Goal: Consume media (video, audio): Consume media (video, audio)

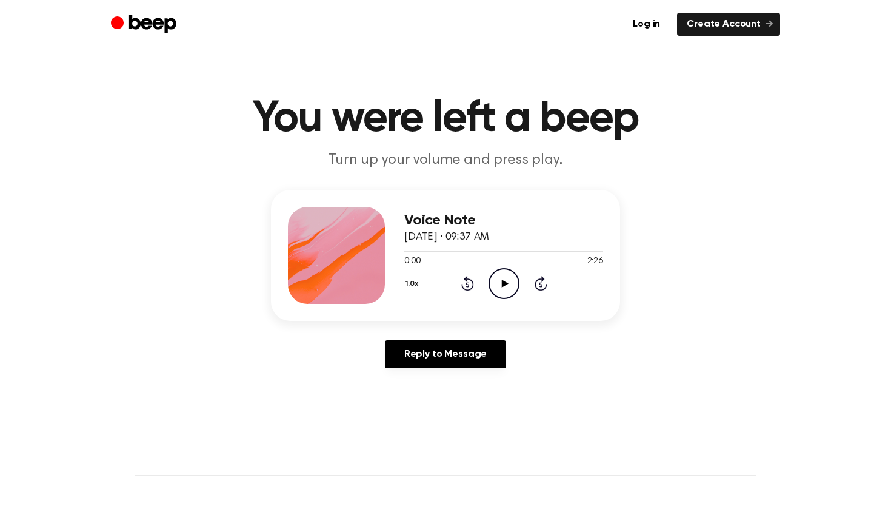
click at [504, 277] on icon "Play Audio" at bounding box center [504, 283] width 31 height 31
click at [504, 284] on icon "Pause Audio" at bounding box center [504, 283] width 31 height 31
click at [504, 284] on icon at bounding box center [504, 284] width 7 height 8
click at [505, 283] on icon at bounding box center [503, 284] width 5 height 8
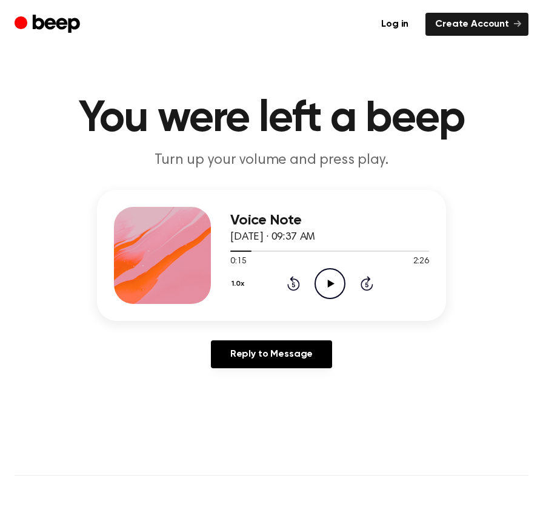
click at [315, 281] on icon "Play Audio" at bounding box center [330, 283] width 31 height 31
click at [333, 281] on icon "Pause Audio" at bounding box center [330, 283] width 31 height 31
click at [327, 292] on icon "Play Audio" at bounding box center [330, 283] width 31 height 31
click at [329, 278] on icon "Pause Audio" at bounding box center [330, 283] width 31 height 31
click at [330, 291] on icon "Play Audio" at bounding box center [330, 283] width 31 height 31
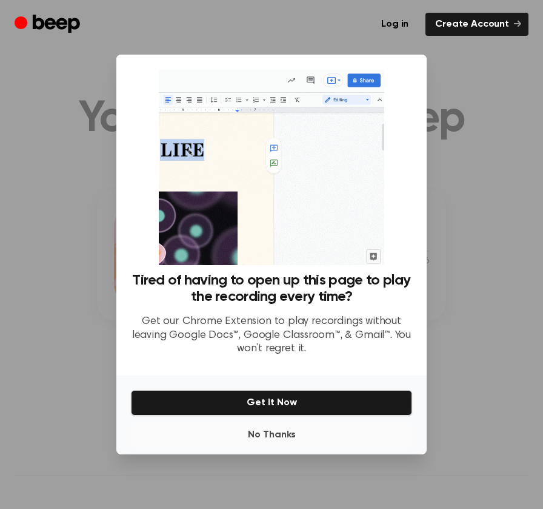
click at [278, 444] on button "No Thanks" at bounding box center [271, 435] width 281 height 24
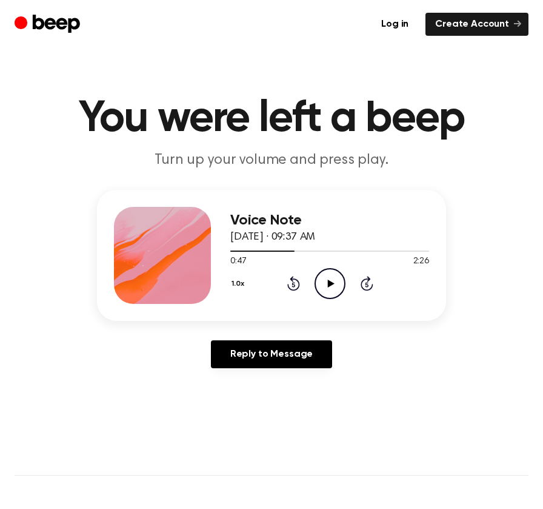
click at [331, 297] on icon "Play Audio" at bounding box center [330, 283] width 31 height 31
click at [326, 284] on icon "Pause Audio" at bounding box center [330, 283] width 31 height 31
click at [285, 251] on div at bounding box center [265, 250] width 71 height 1
drag, startPoint x: 230, startPoint y: 253, endPoint x: 263, endPoint y: 252, distance: 32.7
click at [263, 252] on div at bounding box center [329, 251] width 199 height 10
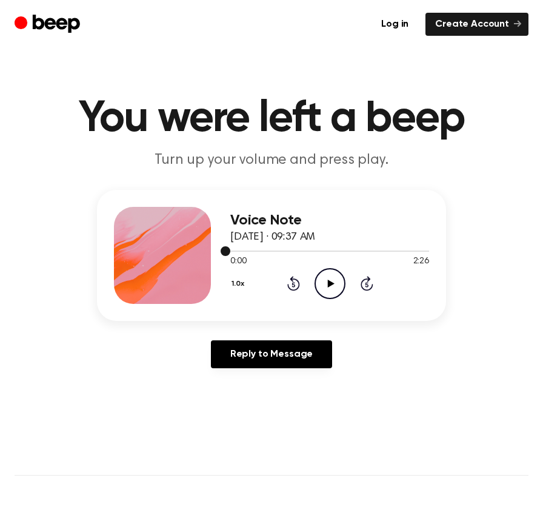
click at [263, 252] on div at bounding box center [329, 251] width 199 height 10
click at [368, 283] on icon at bounding box center [366, 285] width 3 height 5
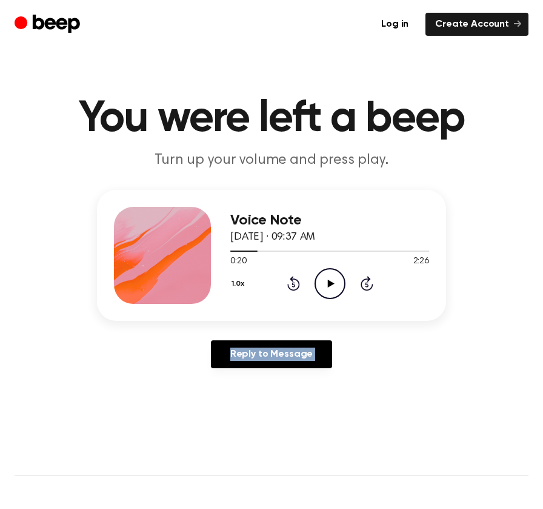
click at [368, 283] on icon at bounding box center [366, 285] width 3 height 5
click at [341, 280] on icon "Play Audio" at bounding box center [330, 283] width 31 height 31
click at [326, 282] on icon "Pause Audio" at bounding box center [330, 283] width 31 height 31
click at [291, 277] on icon "Rewind 5 seconds" at bounding box center [293, 283] width 13 height 16
click at [315, 278] on icon "Play Audio" at bounding box center [330, 283] width 31 height 31
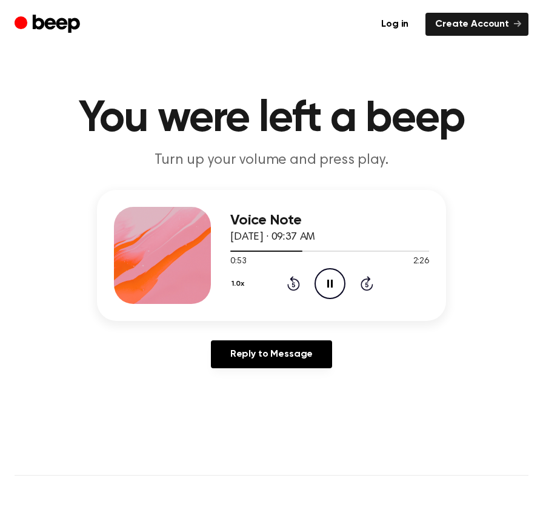
click at [327, 278] on icon "Pause Audio" at bounding box center [330, 283] width 31 height 31
click at [329, 286] on icon at bounding box center [330, 284] width 7 height 8
click at [329, 278] on icon "Pause Audio" at bounding box center [330, 283] width 31 height 31
click at [332, 290] on icon "Play Audio" at bounding box center [330, 283] width 31 height 31
click at [289, 280] on icon "Rewind 5 seconds" at bounding box center [293, 283] width 13 height 16
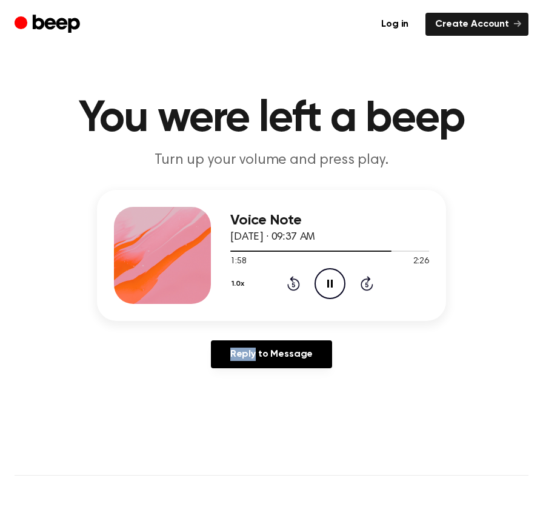
click at [289, 280] on icon "Rewind 5 seconds" at bounding box center [293, 283] width 13 height 16
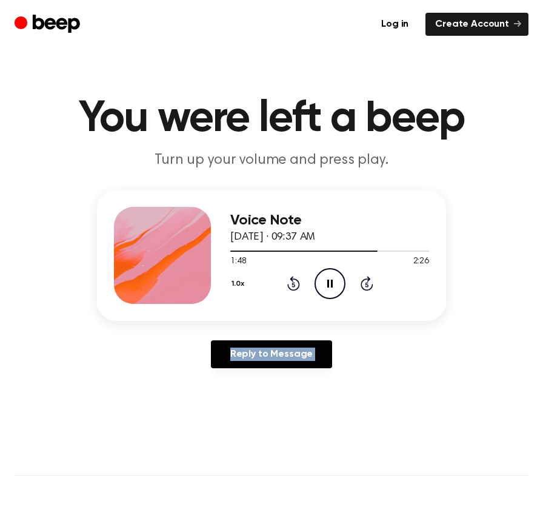
click at [289, 280] on icon "Rewind 5 seconds" at bounding box center [293, 283] width 13 height 16
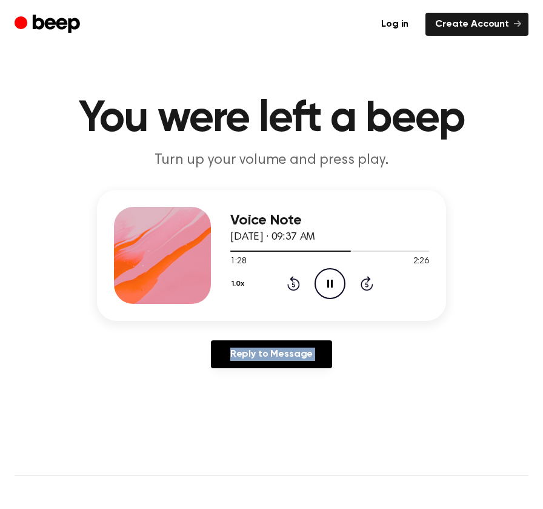
click at [289, 280] on icon "Rewind 5 seconds" at bounding box center [293, 283] width 13 height 16
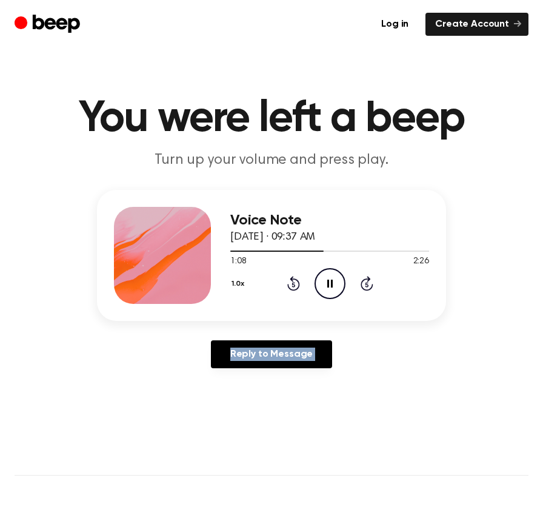
click at [289, 280] on icon "Rewind 5 seconds" at bounding box center [293, 283] width 13 height 16
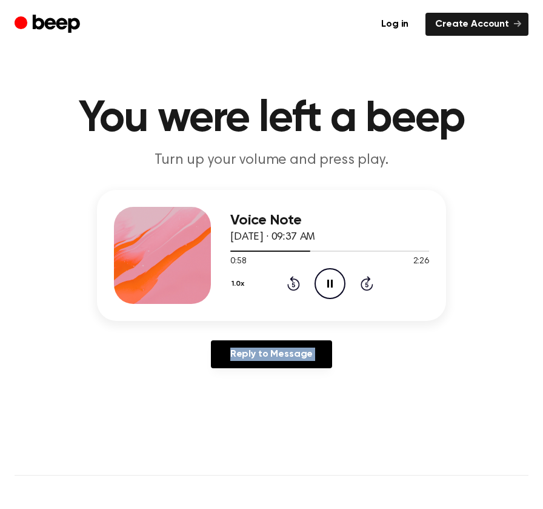
click at [289, 280] on icon "Rewind 5 seconds" at bounding box center [293, 283] width 13 height 16
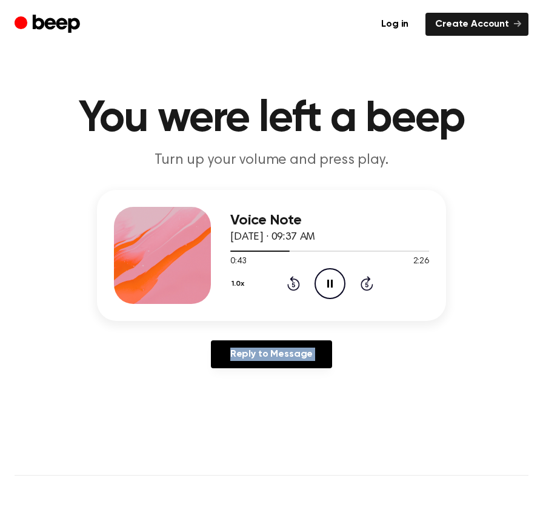
click at [289, 280] on icon "Rewind 5 seconds" at bounding box center [293, 283] width 13 height 16
click at [334, 285] on icon "Pause Audio" at bounding box center [330, 283] width 31 height 31
click at [334, 285] on icon "Play Audio" at bounding box center [330, 283] width 31 height 31
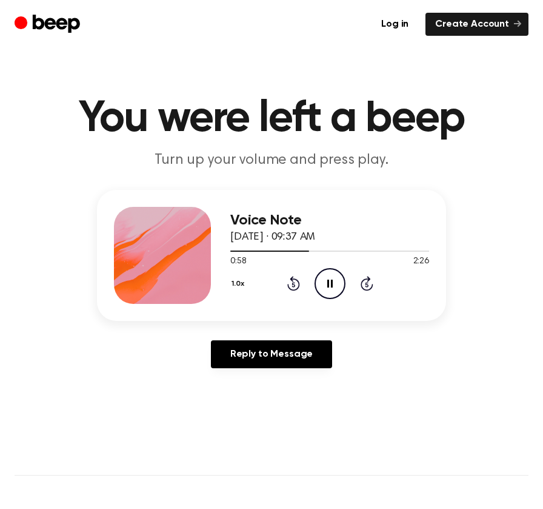
click at [358, 282] on div "1.0x Rewind 5 seconds Pause Audio Skip 5 seconds" at bounding box center [329, 283] width 199 height 31
click at [360, 282] on icon "Skip 5 seconds" at bounding box center [366, 283] width 13 height 16
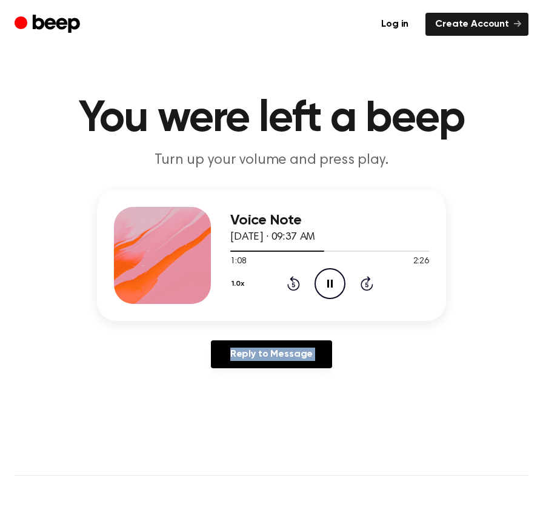
click at [360, 282] on icon "Skip 5 seconds" at bounding box center [366, 283] width 13 height 16
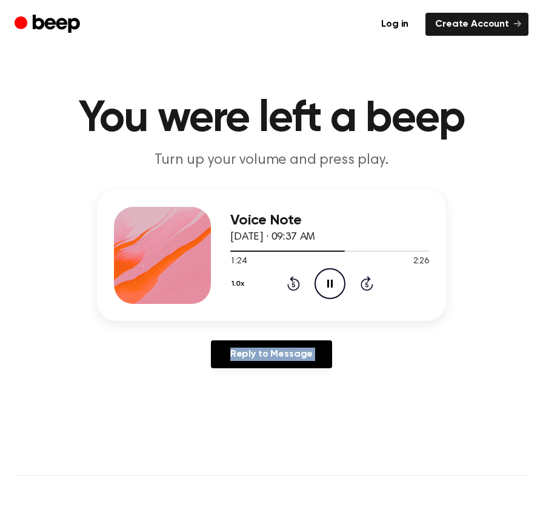
click at [325, 286] on icon "Pause Audio" at bounding box center [330, 283] width 31 height 31
click at [336, 284] on icon "Play Audio" at bounding box center [330, 283] width 31 height 31
click at [421, 327] on div "Voice Note [DATE] · 09:37 AM 1:25 2:26 Your browser does not support the [objec…" at bounding box center [272, 284] width 514 height 188
click at [371, 287] on icon at bounding box center [367, 283] width 13 height 15
click at [361, 277] on icon "Skip 5 seconds" at bounding box center [366, 283] width 13 height 16
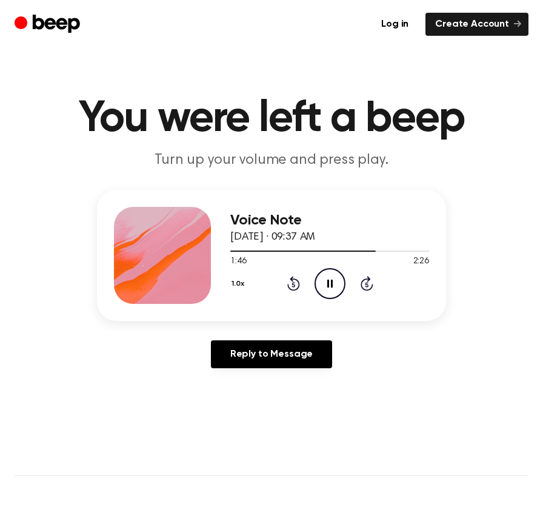
click at [365, 281] on icon "Skip 5 seconds" at bounding box center [366, 283] width 13 height 16
